Goal: Transaction & Acquisition: Purchase product/service

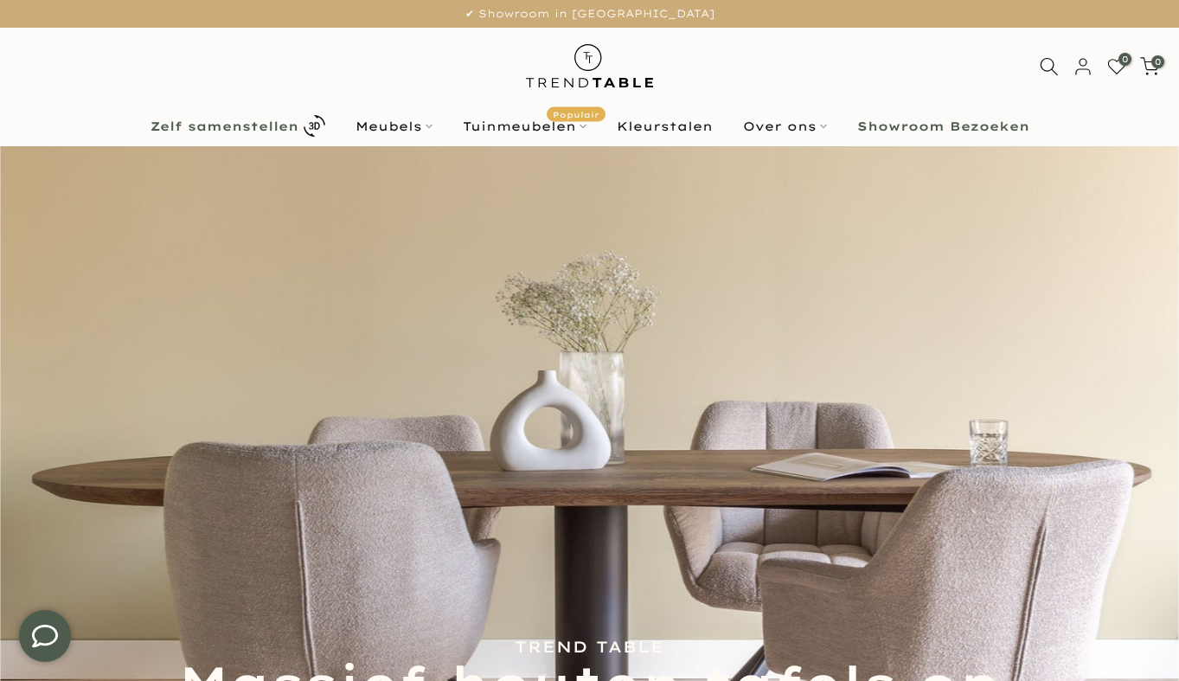
click at [288, 120] on b "Zelf samenstellen" at bounding box center [225, 126] width 148 height 12
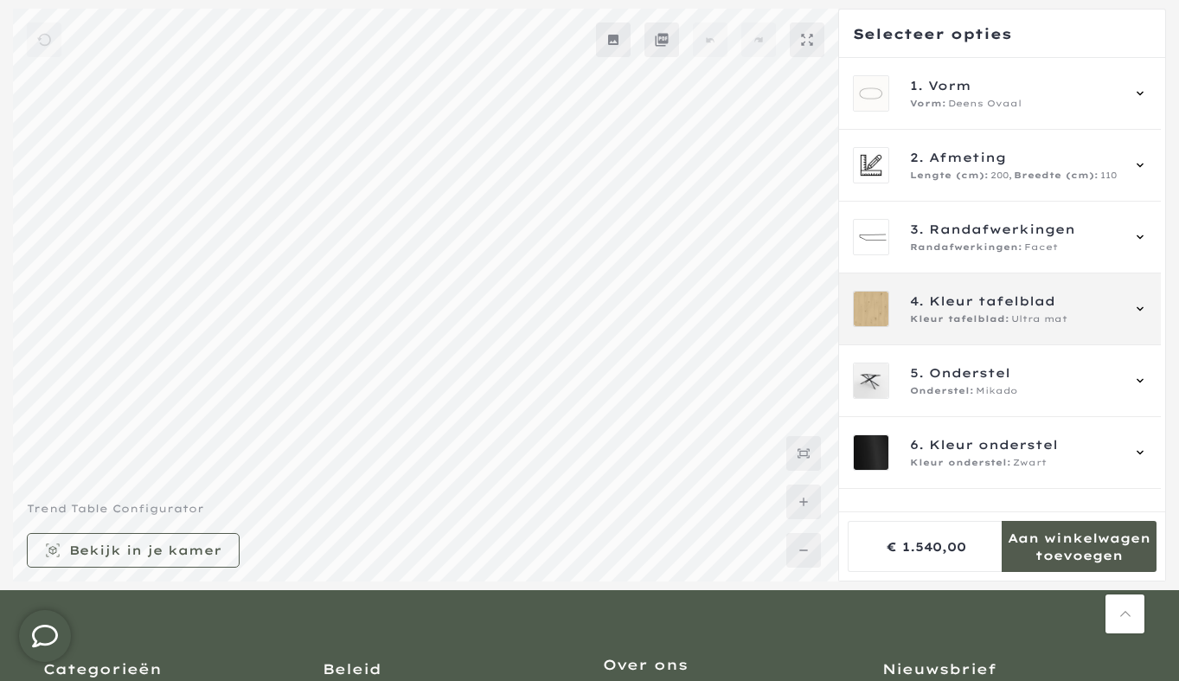
scroll to position [46, 0]
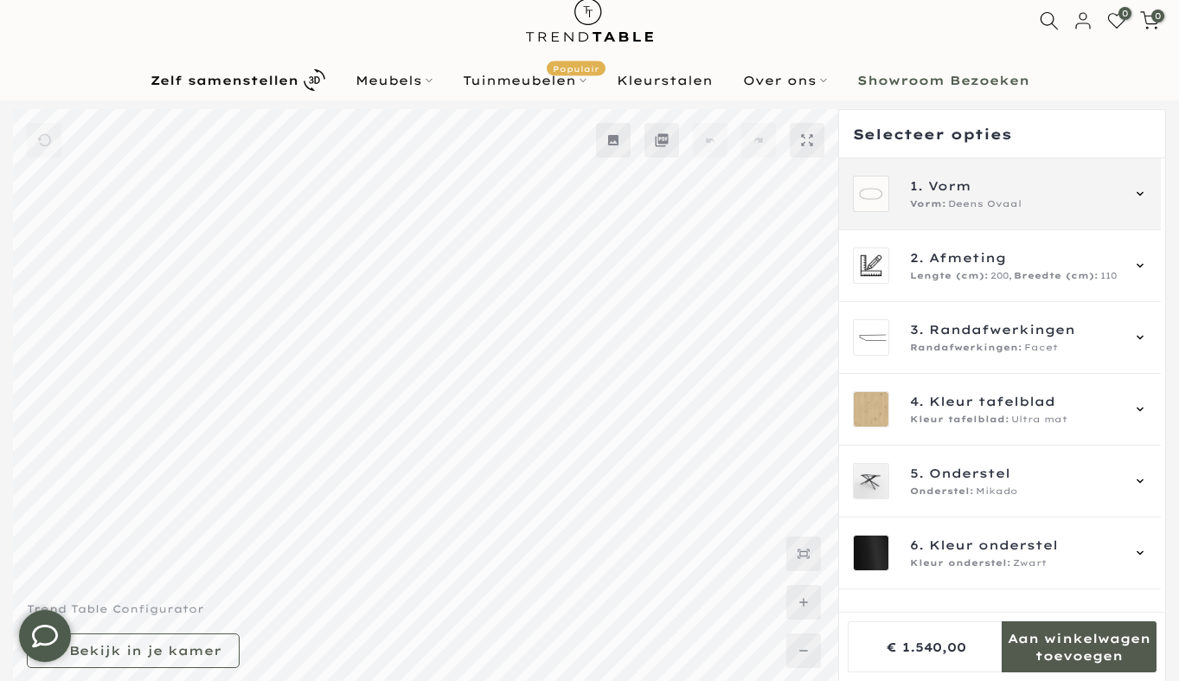
click at [960, 184] on span "Vorm" at bounding box center [949, 185] width 43 height 19
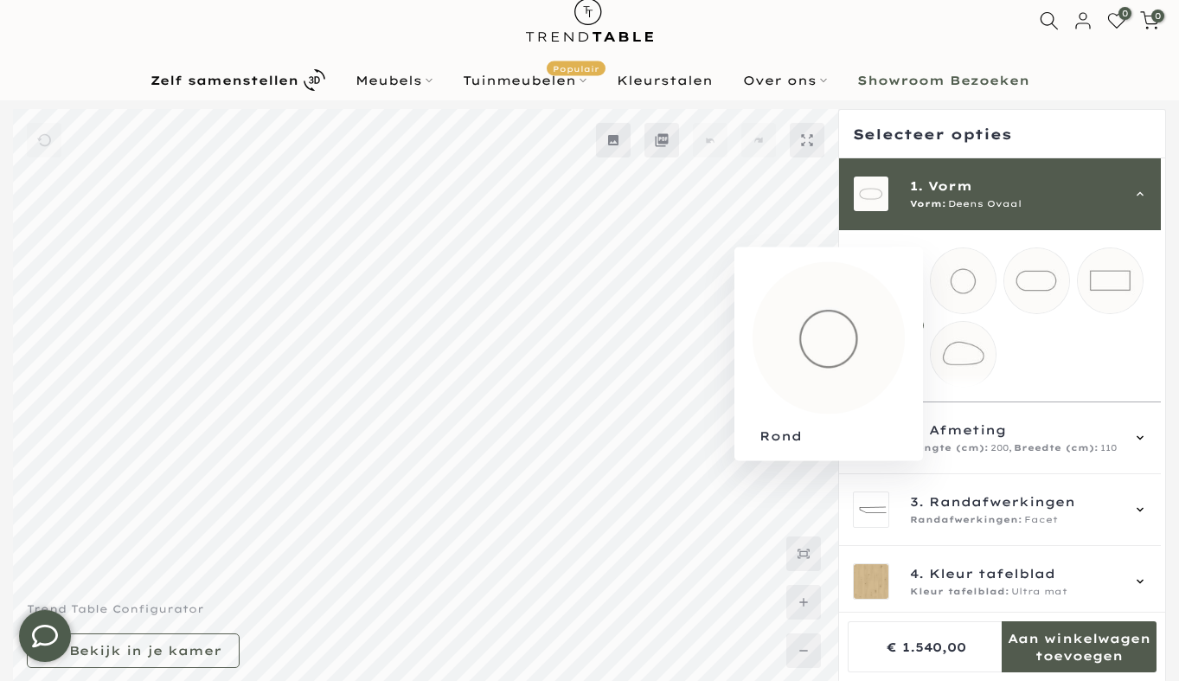
click at [963, 266] on mmq-loader at bounding box center [963, 280] width 65 height 65
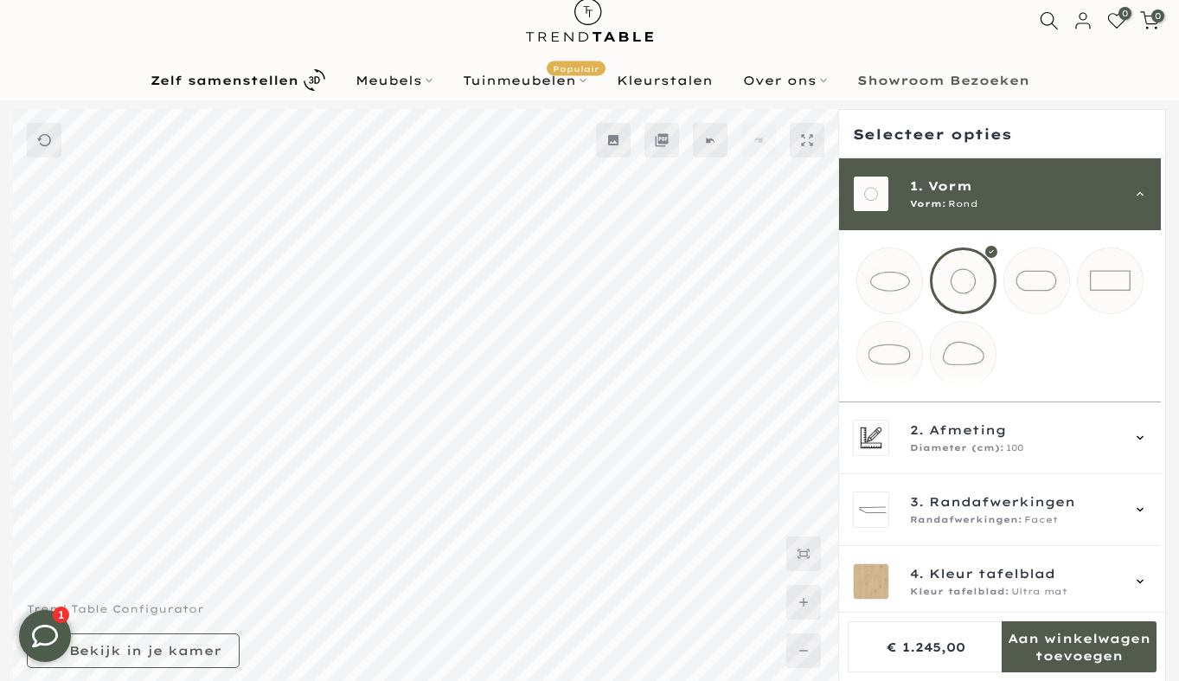
click at [902, 270] on mmq-loader at bounding box center [889, 280] width 65 height 65
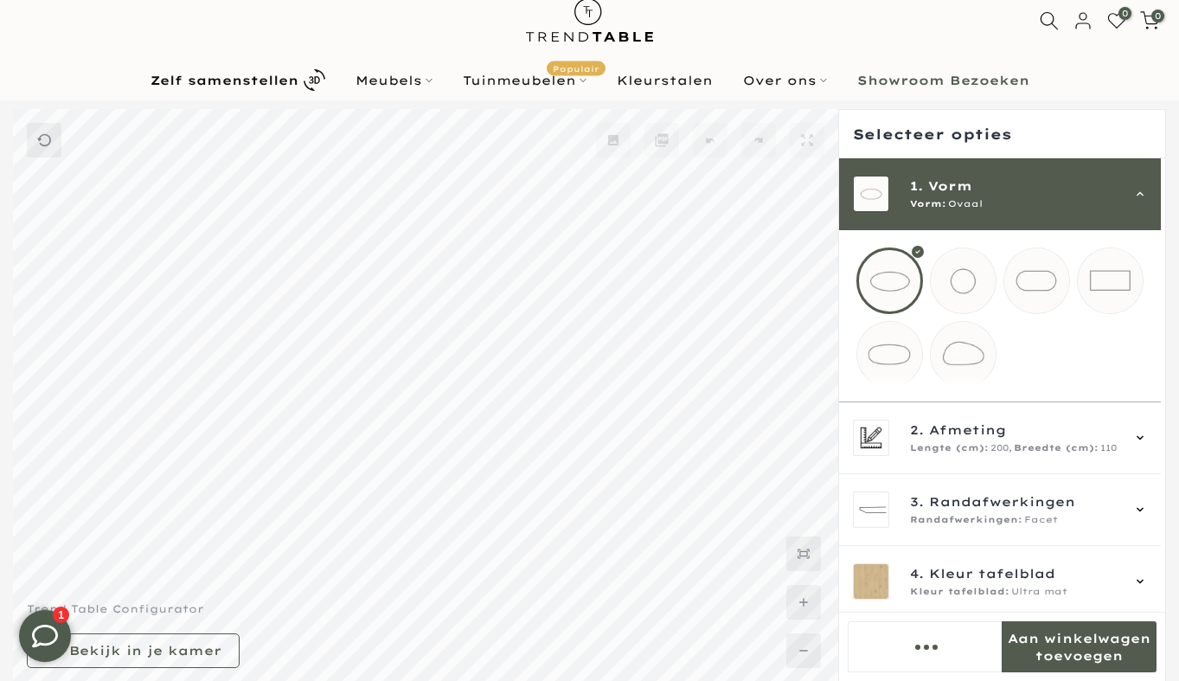
click at [883, 349] on mmq-loader at bounding box center [889, 354] width 65 height 65
click at [976, 349] on mmq-loader at bounding box center [963, 354] width 65 height 65
click at [1080, 267] on mmq-loader at bounding box center [1110, 280] width 65 height 65
click at [1020, 283] on mmq-loader at bounding box center [1036, 280] width 65 height 65
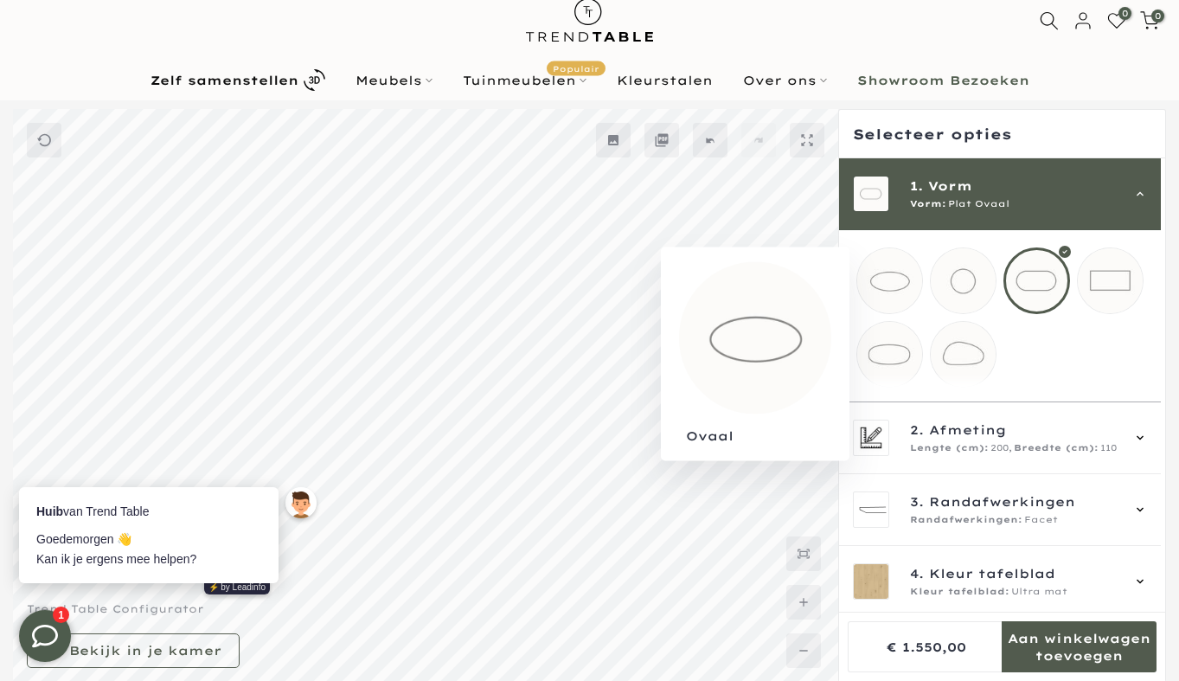
click at [908, 253] on mmq-loader at bounding box center [889, 280] width 65 height 65
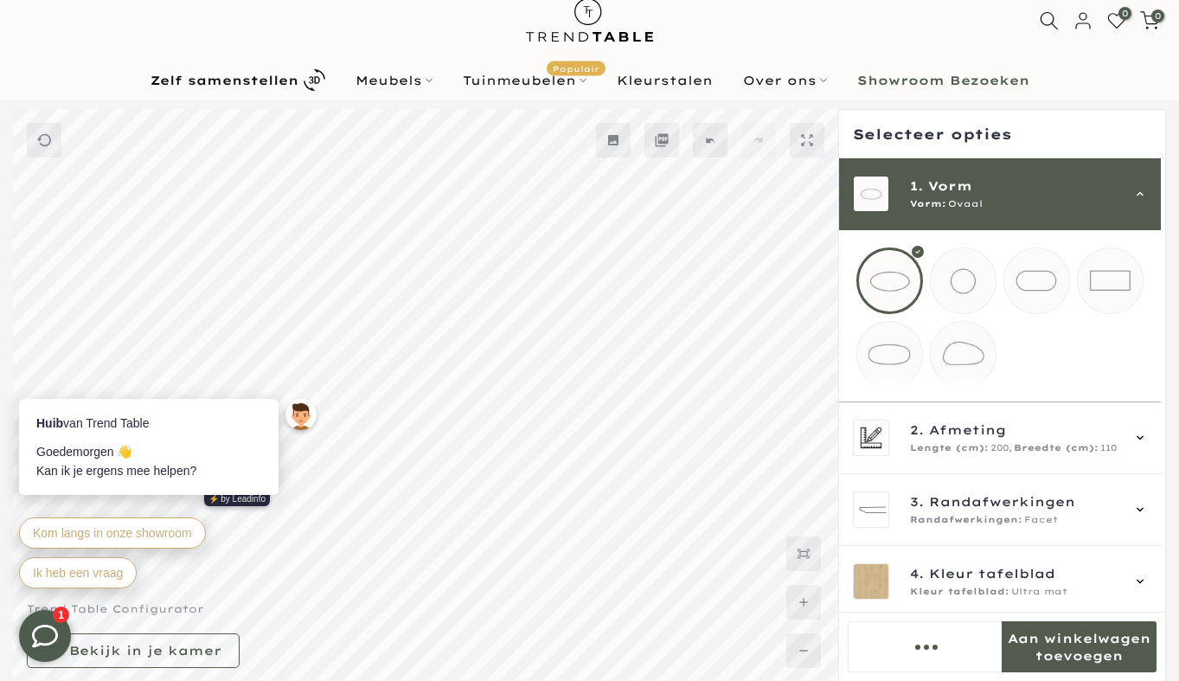
click at [954, 272] on mmq-loader at bounding box center [963, 280] width 65 height 65
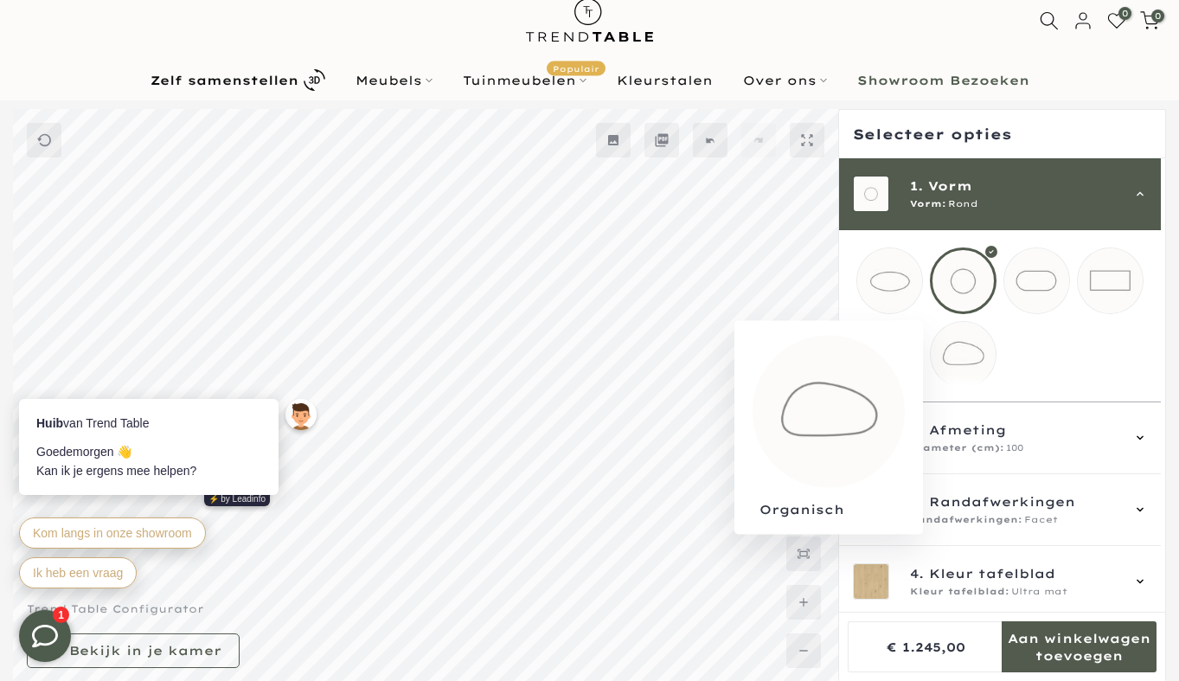
click at [951, 356] on mmq-loader at bounding box center [963, 354] width 65 height 65
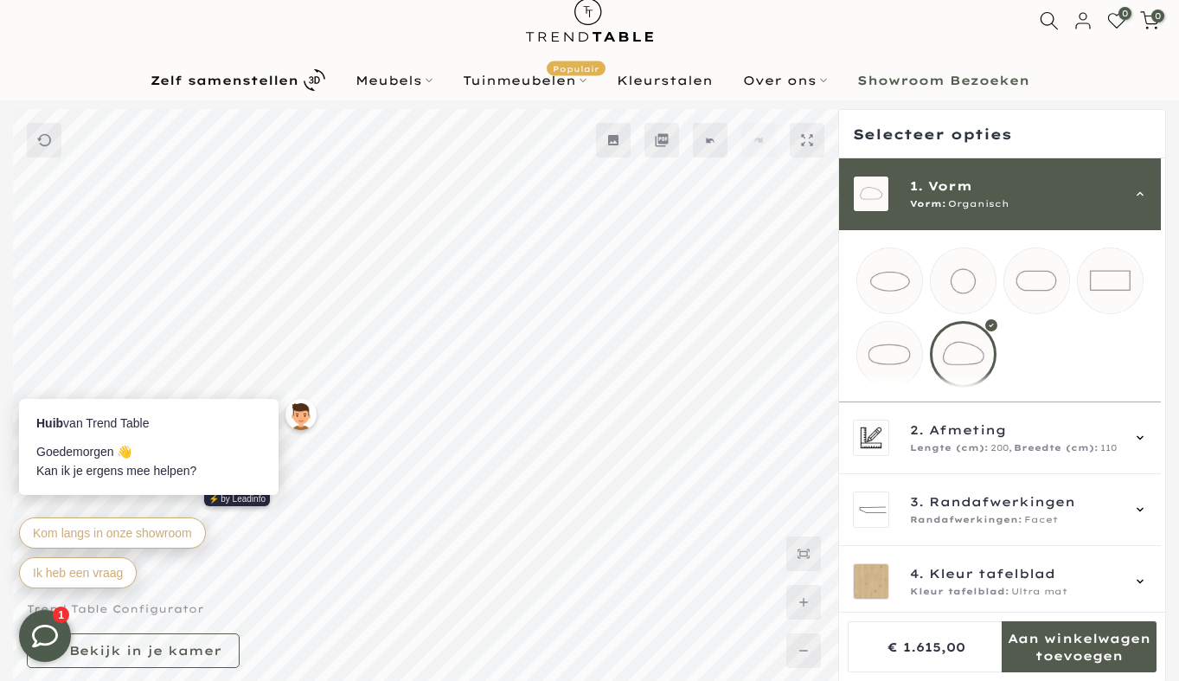
click at [888, 339] on mmq-loader at bounding box center [889, 354] width 65 height 65
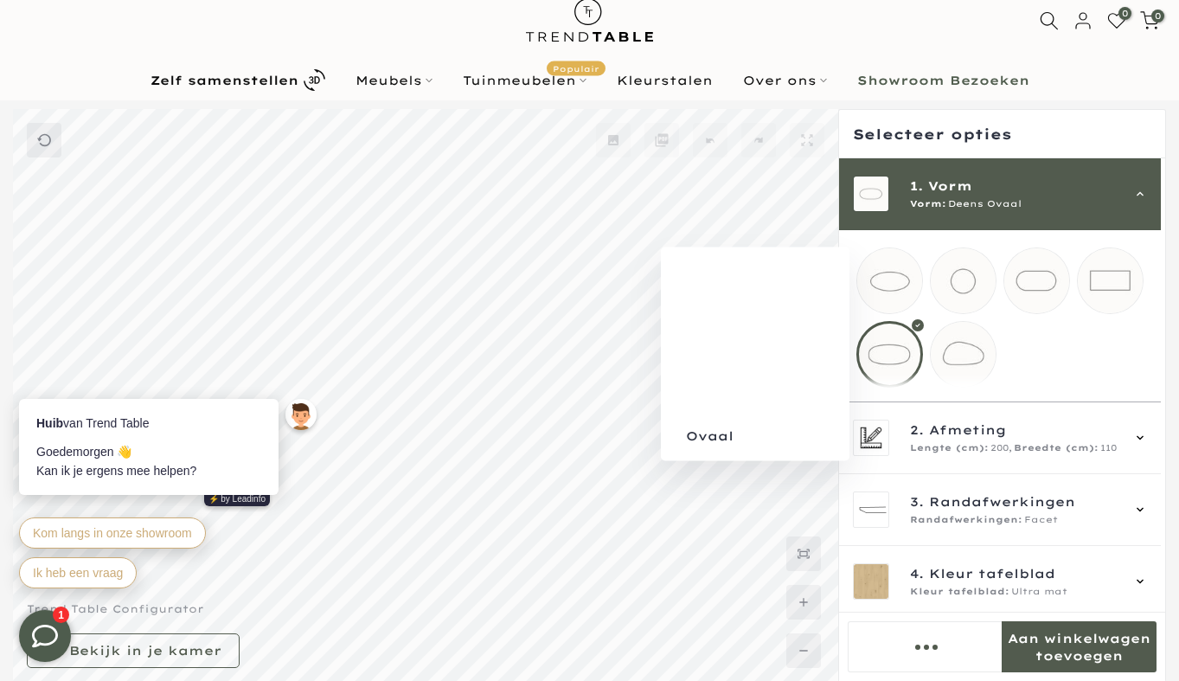
click at [908, 270] on mmq-loader at bounding box center [889, 280] width 65 height 65
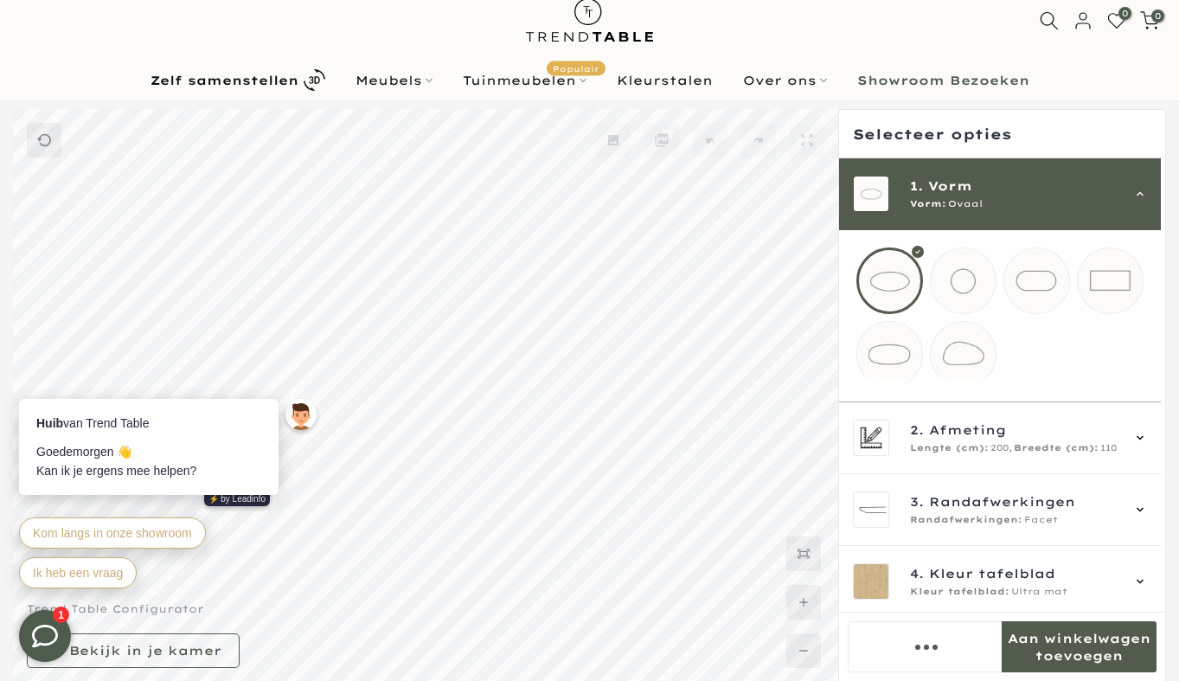
click at [968, 275] on mmq-loader at bounding box center [963, 280] width 65 height 65
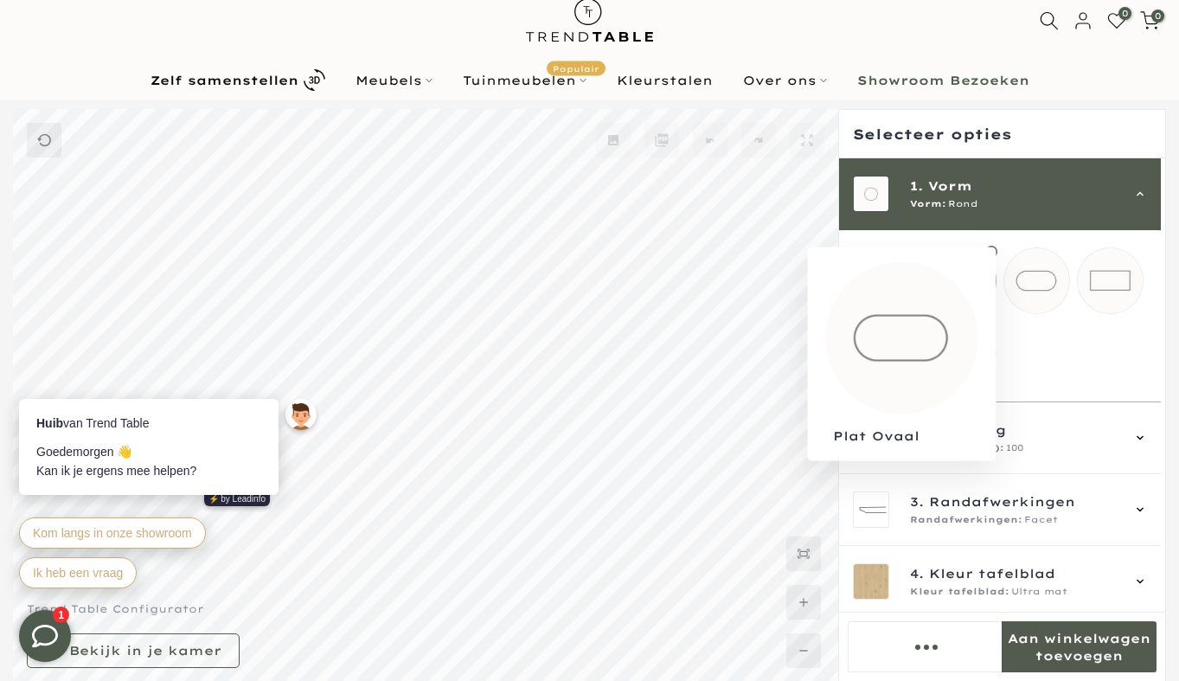
click at [1050, 272] on mmq-loader at bounding box center [1036, 280] width 65 height 65
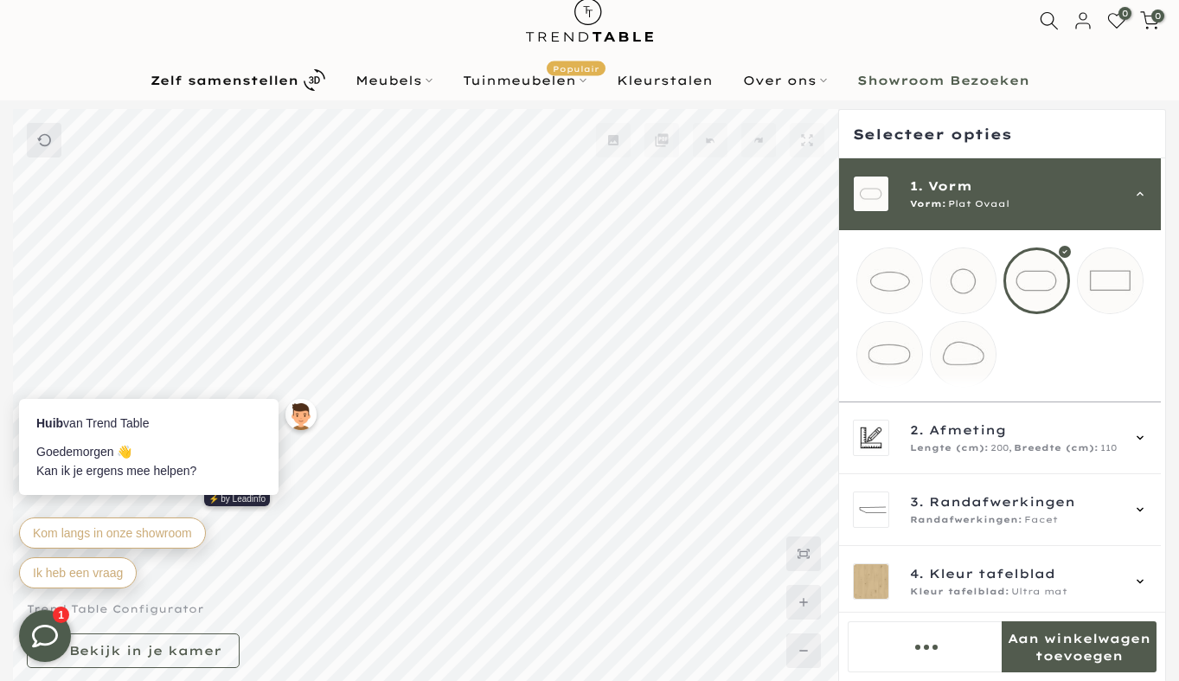
click at [1134, 279] on mmq-loader at bounding box center [1110, 280] width 65 height 65
click at [1151, 183] on div "1. Vorm Vorm: Rechthoek" at bounding box center [1000, 194] width 322 height 72
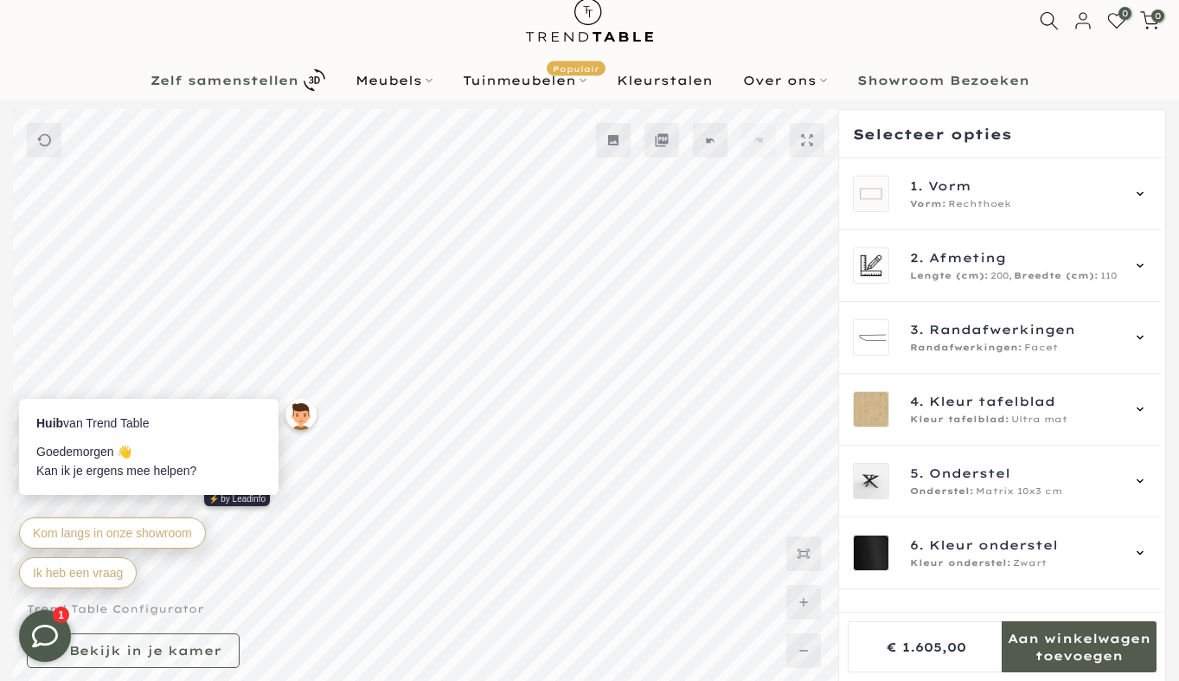
click at [247, 80] on b "Zelf samenstellen" at bounding box center [225, 80] width 148 height 12
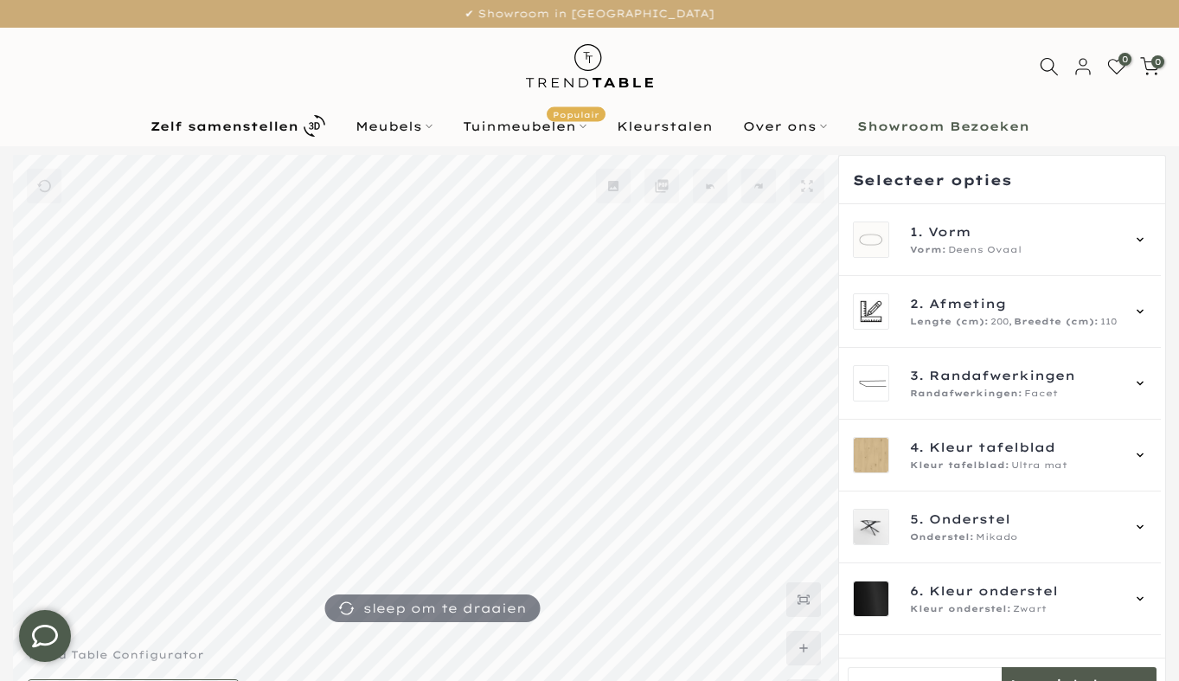
click at [593, 61] on img at bounding box center [589, 66] width 151 height 77
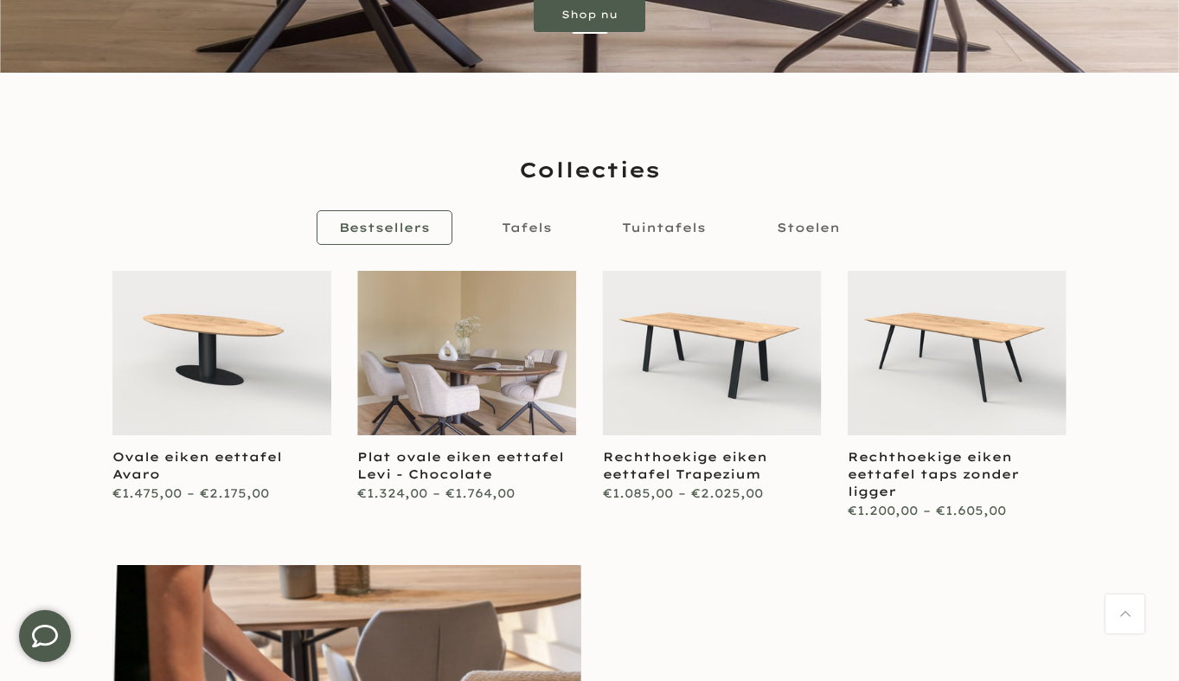
scroll to position [898, 0]
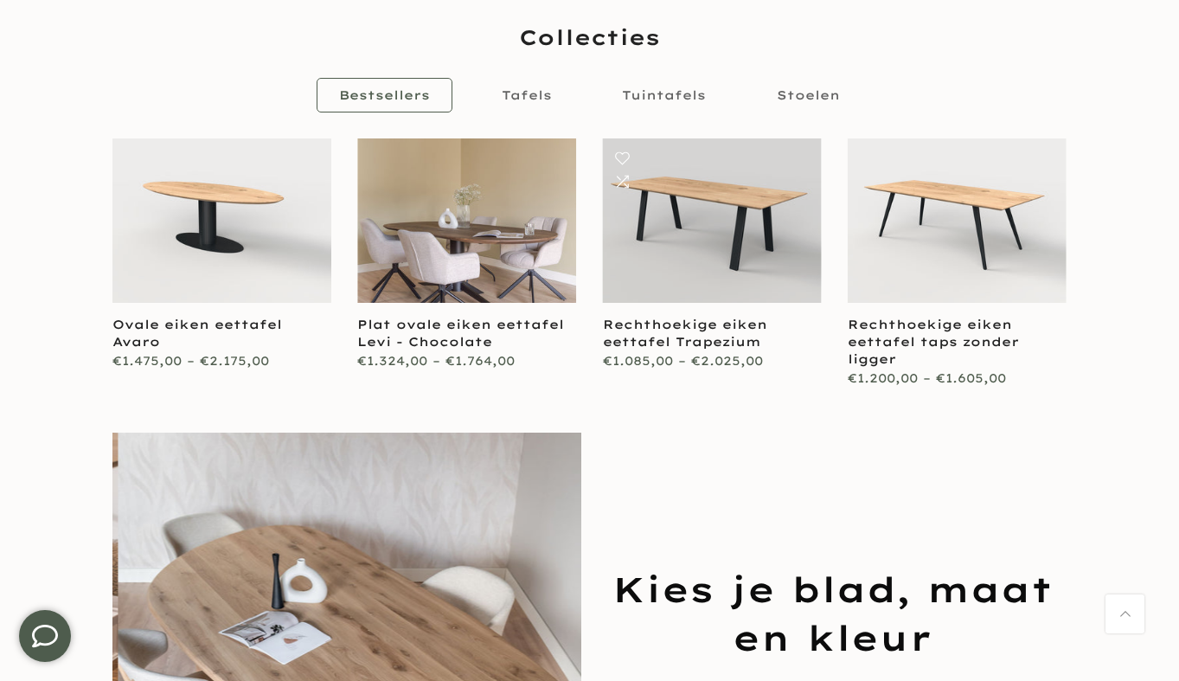
click at [706, 219] on link at bounding box center [712, 220] width 219 height 164
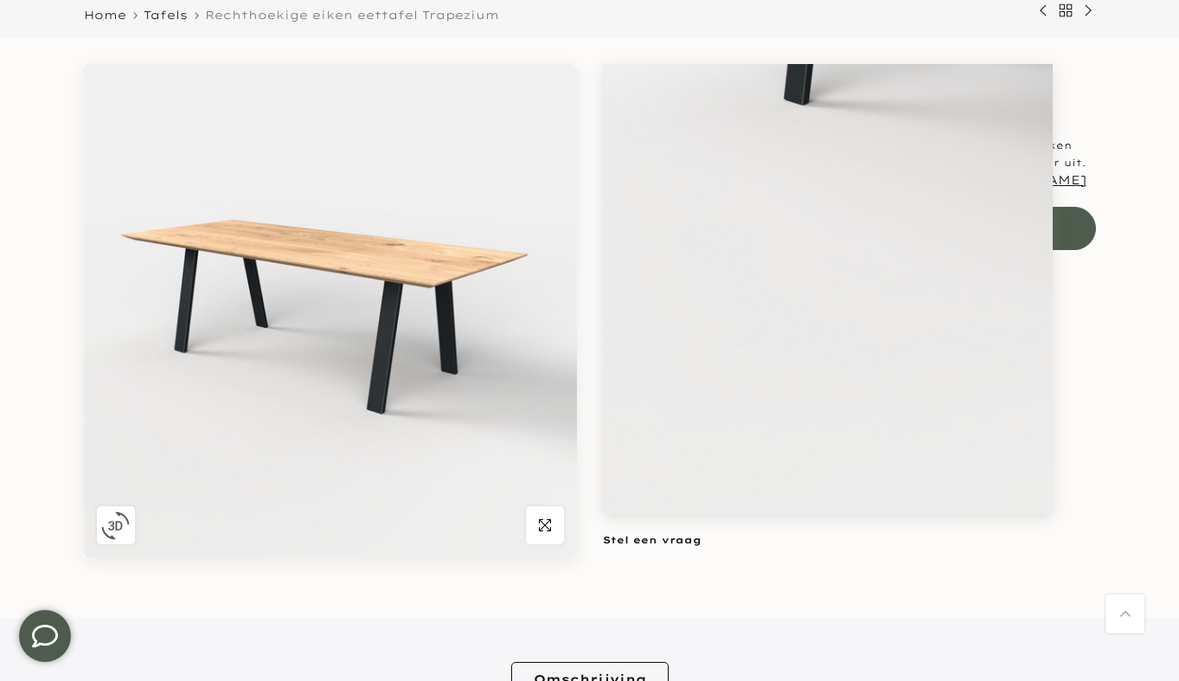
click at [106, 535] on img "button" at bounding box center [115, 525] width 29 height 29
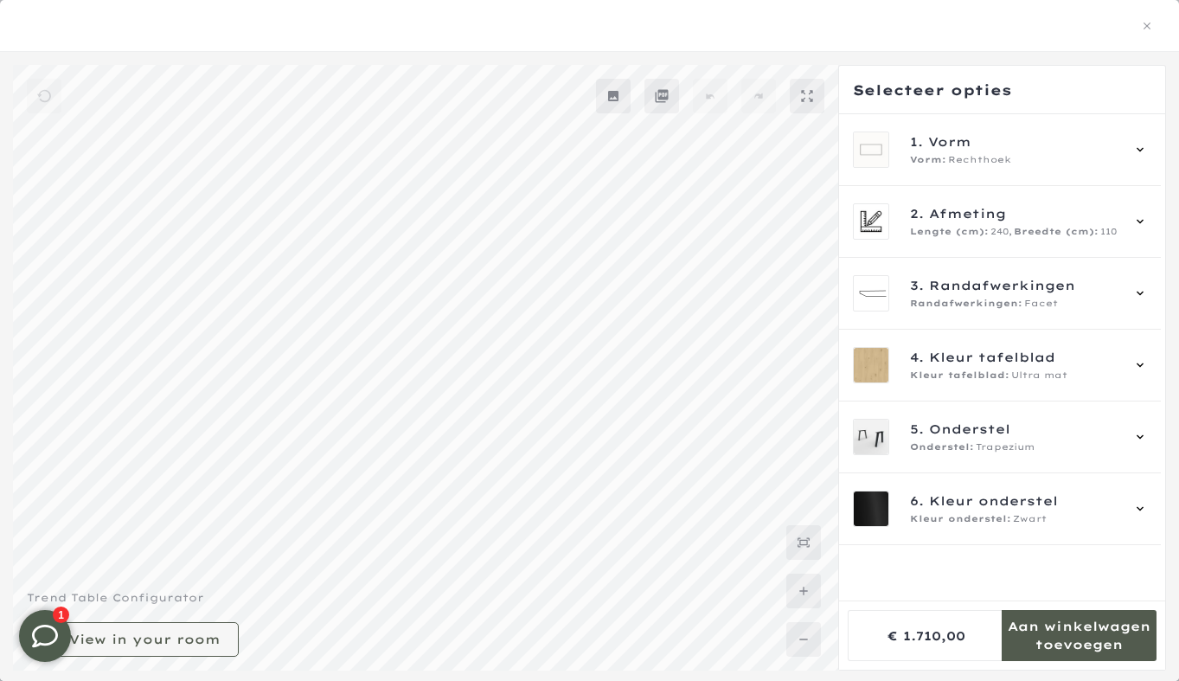
click at [185, 651] on mmq-button at bounding box center [133, 639] width 212 height 35
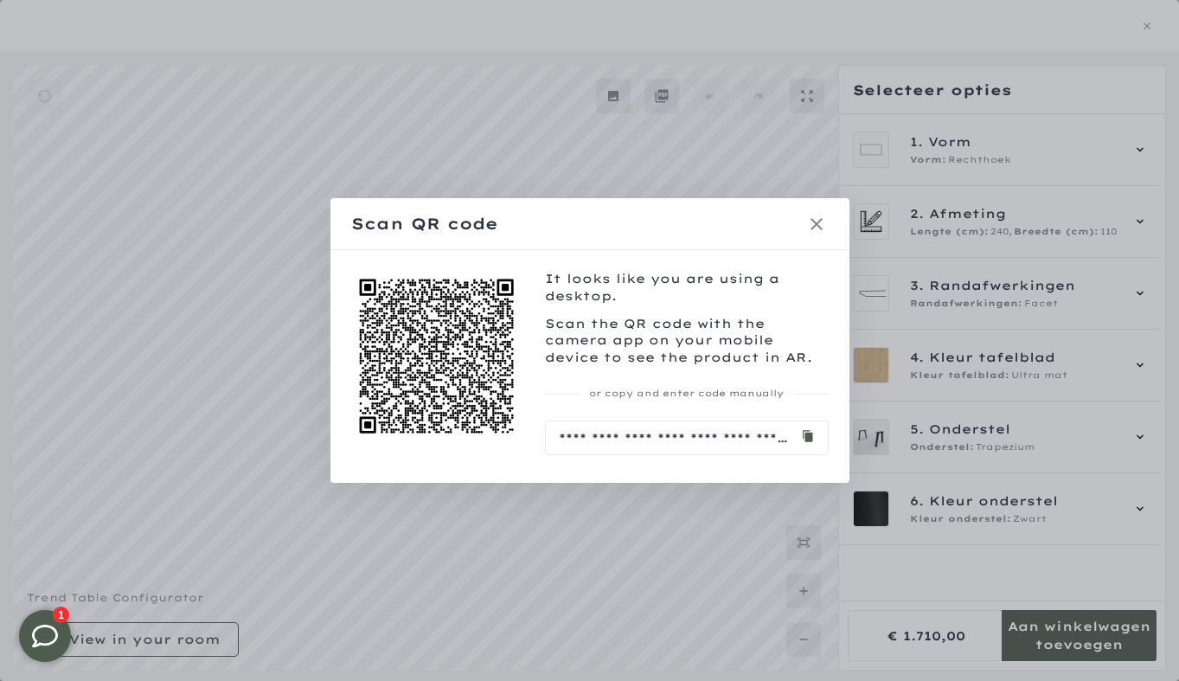
click at [824, 226] on icon at bounding box center [816, 224] width 21 height 21
